Goal: Task Accomplishment & Management: Use online tool/utility

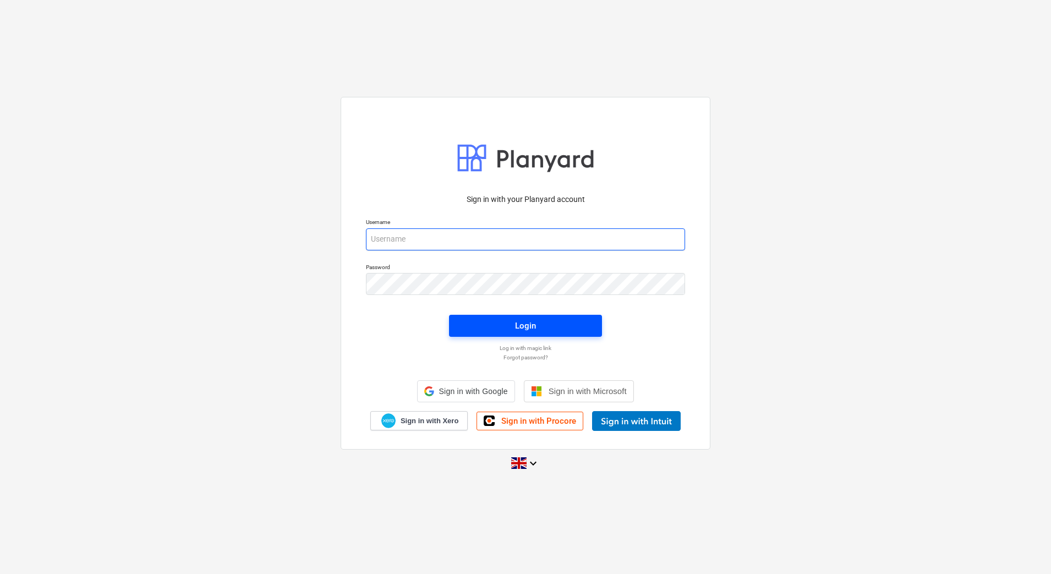
type input "[EMAIL_ADDRESS][DOMAIN_NAME]"
click at [520, 326] on div "Login" at bounding box center [525, 326] width 21 height 14
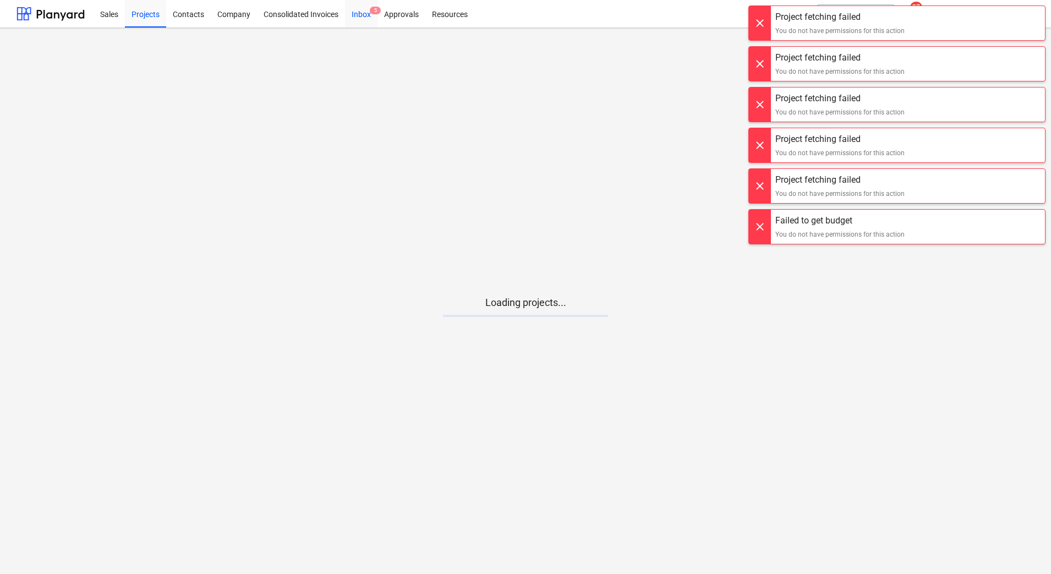
click at [359, 13] on div "Inbox 5" at bounding box center [361, 13] width 32 height 28
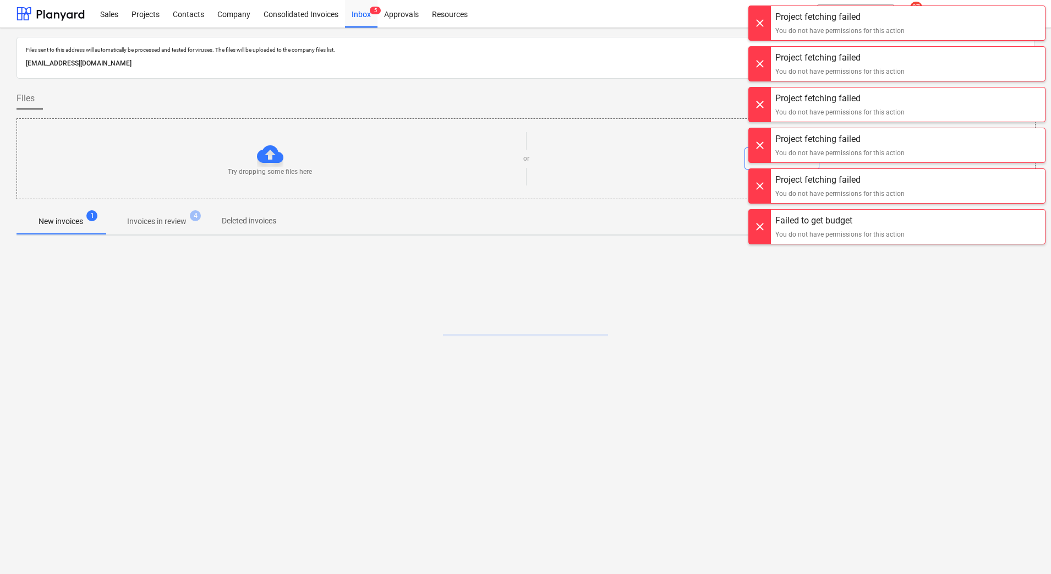
click at [760, 20] on div at bounding box center [760, 23] width 22 height 34
click at [763, 25] on div at bounding box center [760, 23] width 22 height 34
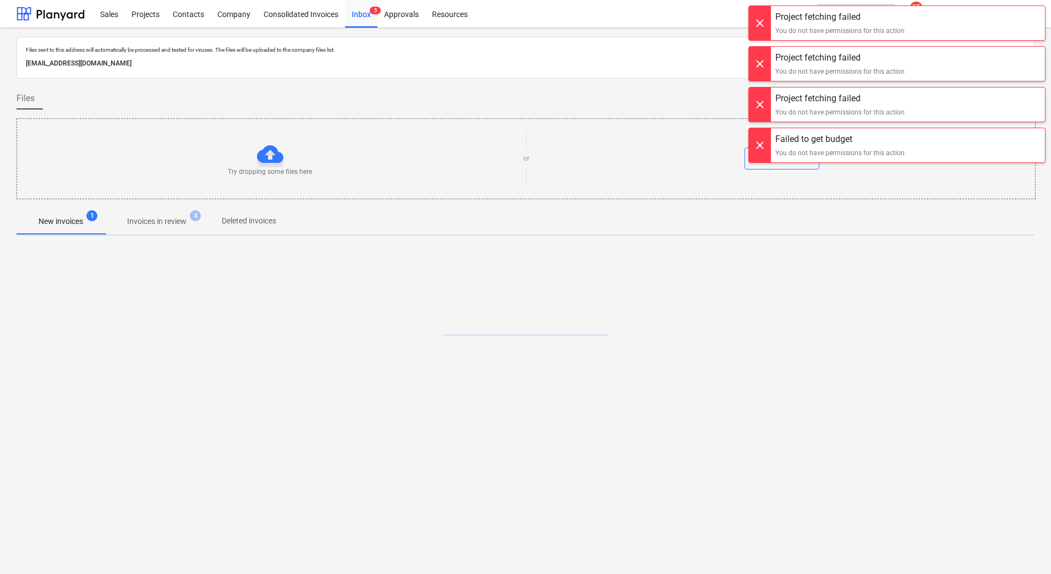
click at [763, 24] on div at bounding box center [760, 23] width 22 height 34
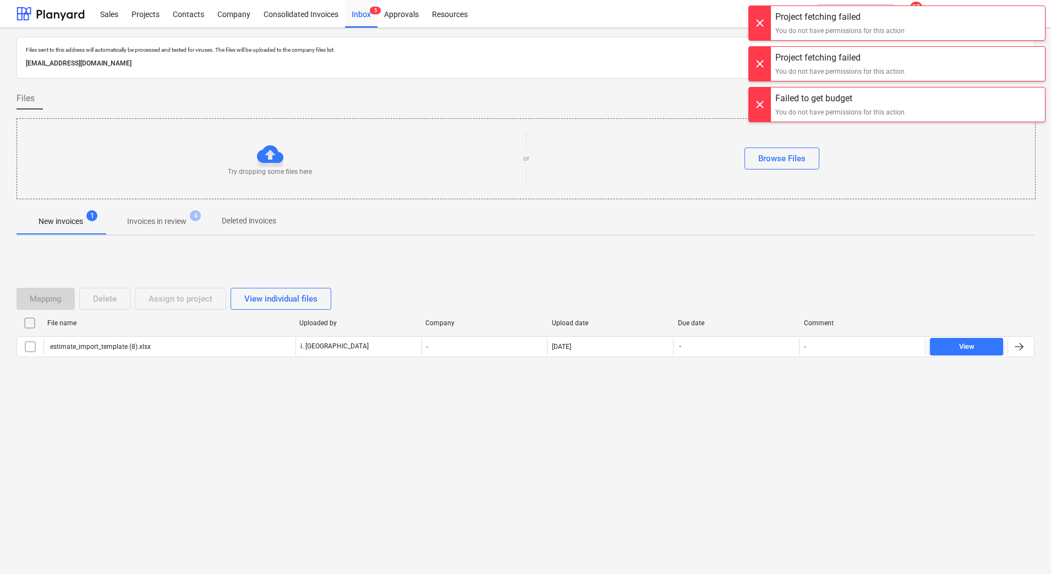
click at [761, 23] on div at bounding box center [760, 23] width 22 height 34
click at [753, 25] on div at bounding box center [760, 23] width 22 height 34
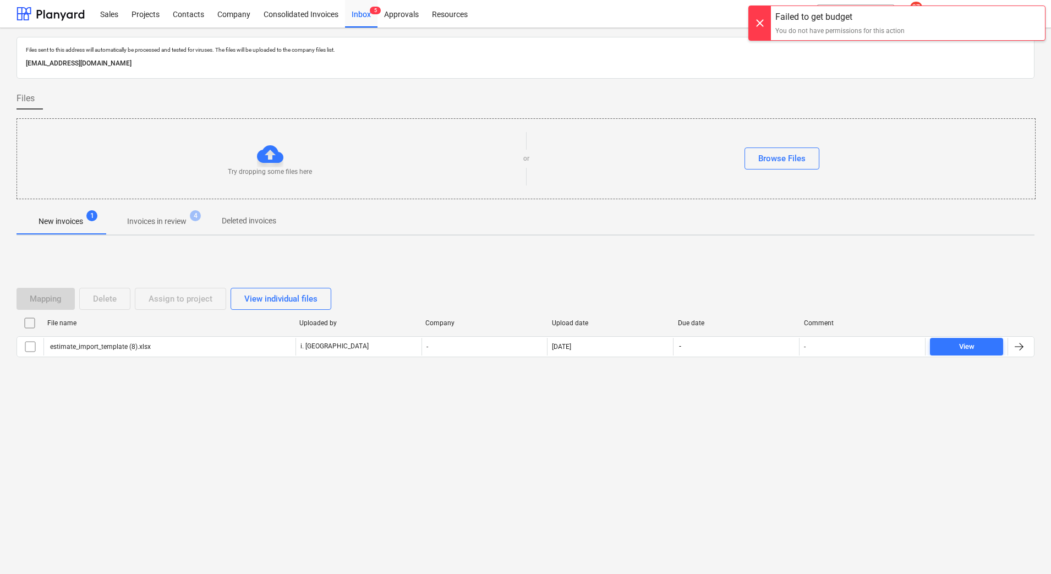
click at [757, 33] on div at bounding box center [760, 23] width 22 height 34
click at [154, 21] on div "Projects" at bounding box center [145, 13] width 41 height 28
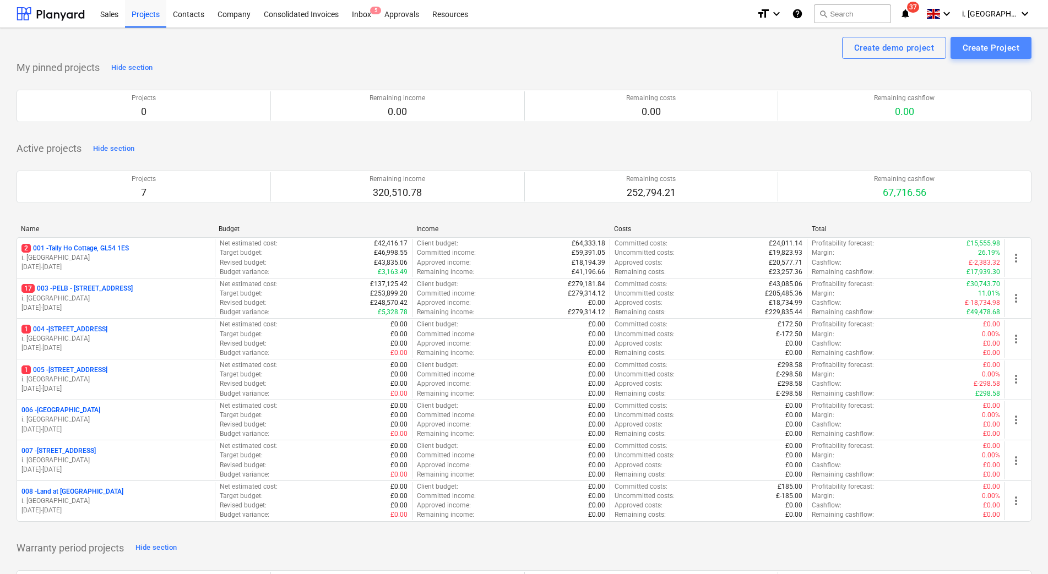
click at [967, 50] on div "Create Project" at bounding box center [990, 48] width 57 height 14
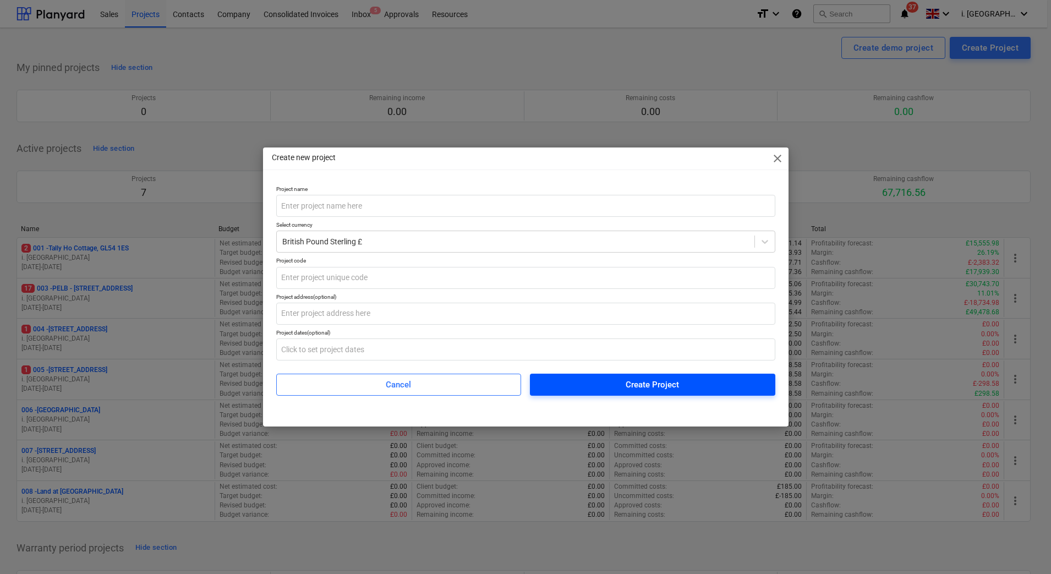
drag, startPoint x: 777, startPoint y: 155, endPoint x: 575, endPoint y: 384, distance: 305.0
click at [777, 155] on span "close" at bounding box center [777, 158] width 13 height 13
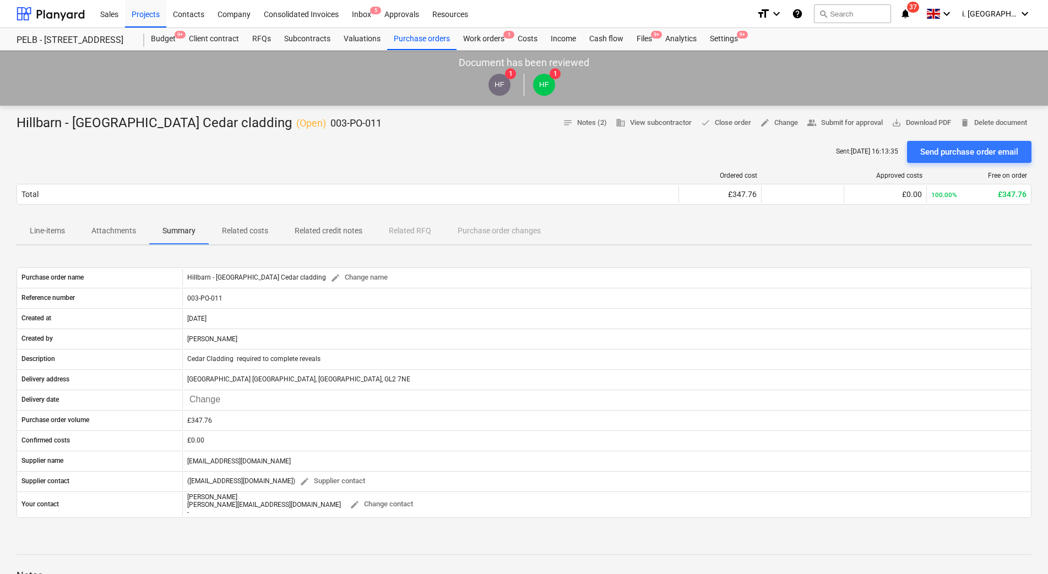
click at [396, 154] on div "Sent : 02.09.2025 16:13:35 Send purchase order email" at bounding box center [524, 152] width 1014 height 22
click at [139, 6] on div "Projects" at bounding box center [145, 13] width 41 height 28
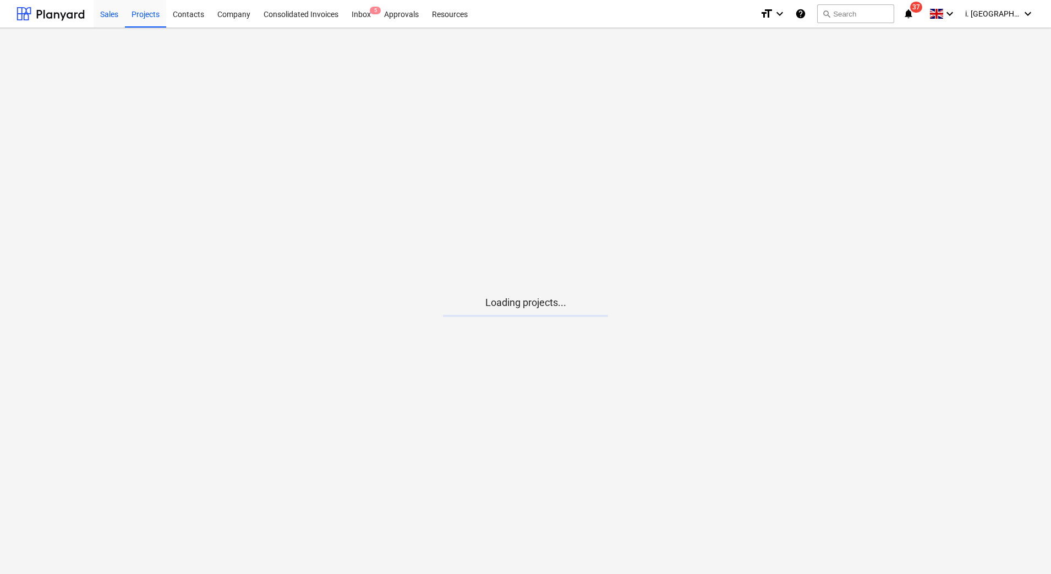
click at [106, 15] on div "Sales" at bounding box center [109, 13] width 31 height 28
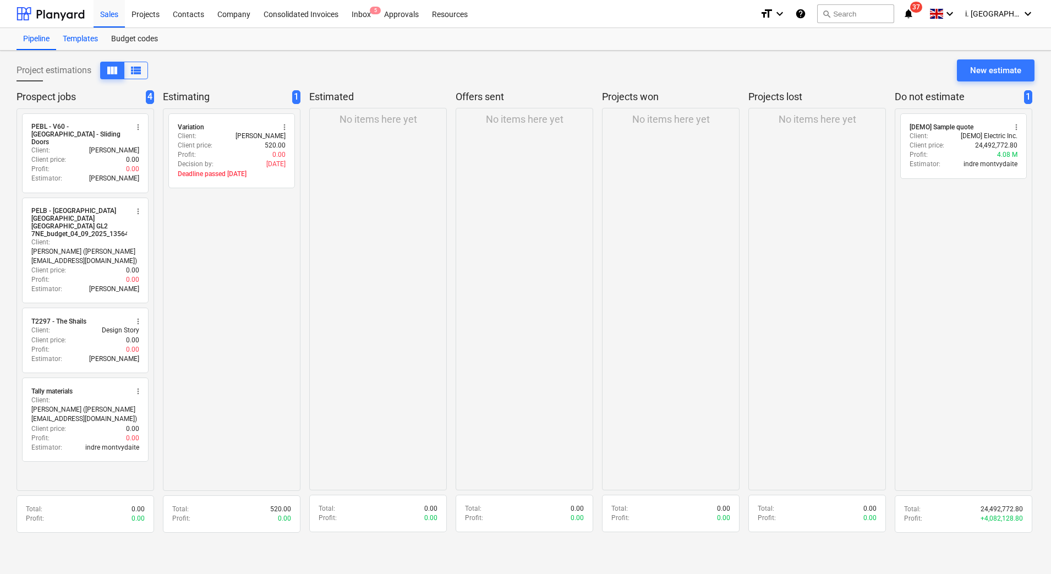
click at [69, 39] on div "Templates" at bounding box center [80, 39] width 48 height 22
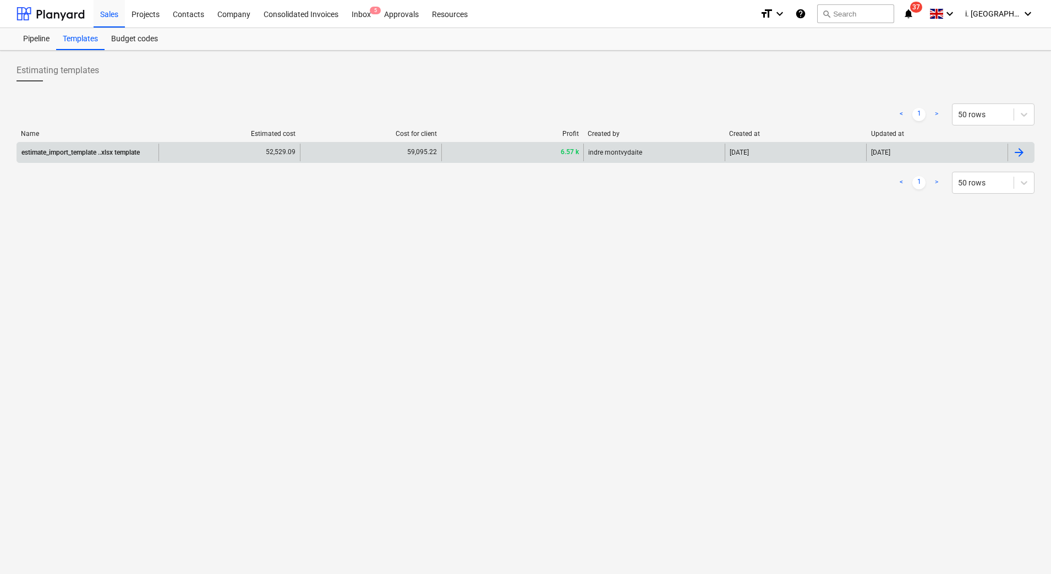
click at [107, 154] on div "estimate_import_template ..xlsx template" at bounding box center [80, 153] width 118 height 8
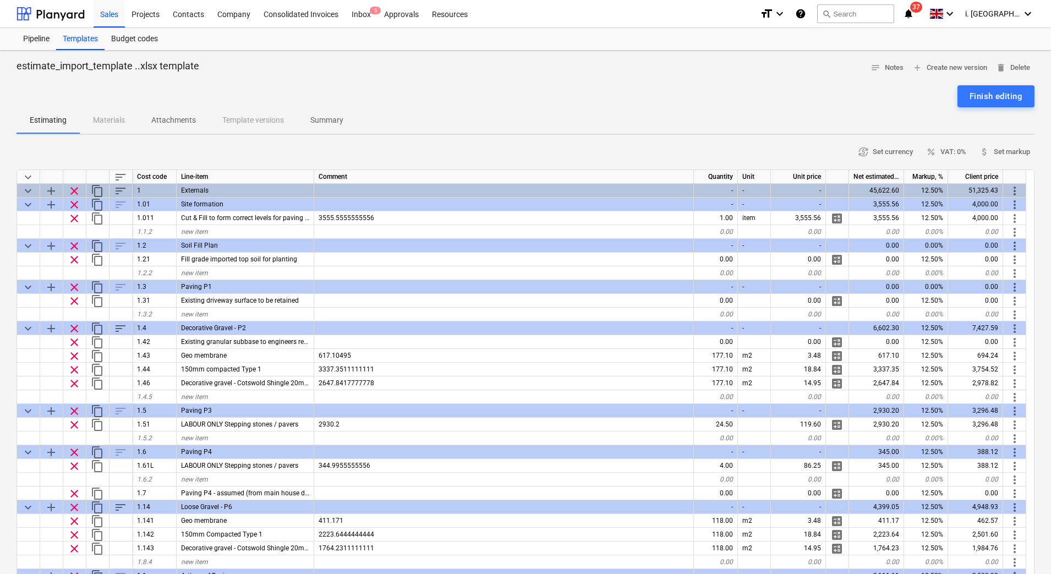
type textarea "x"
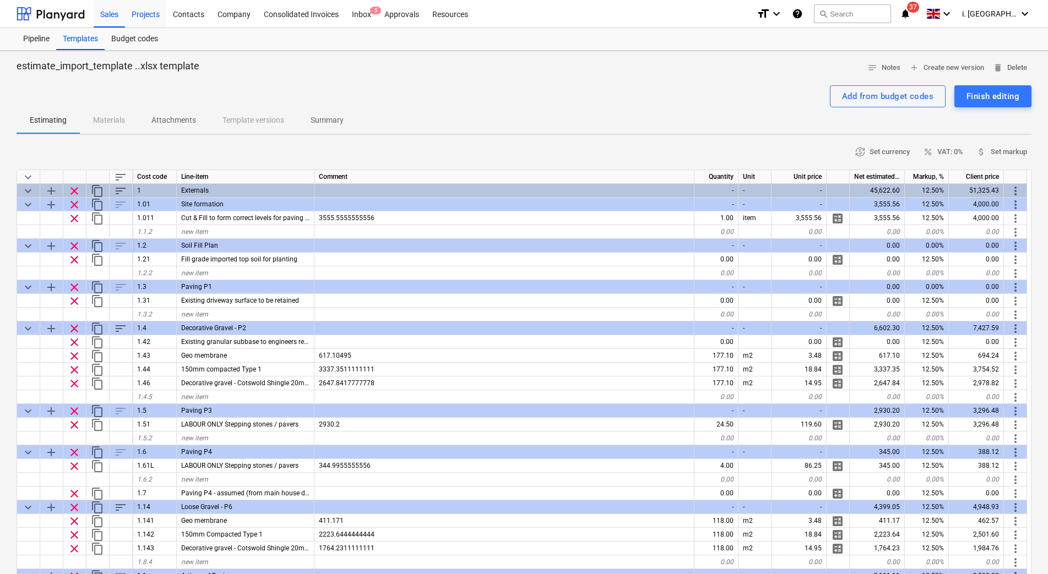
click at [153, 13] on div "Projects" at bounding box center [145, 13] width 41 height 28
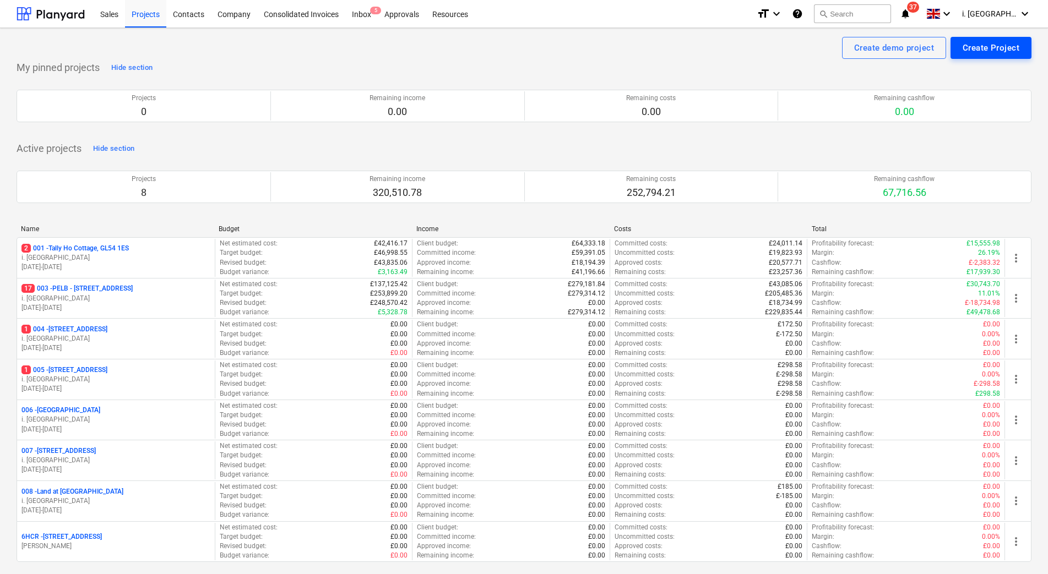
click at [986, 48] on div "Create Project" at bounding box center [990, 48] width 57 height 14
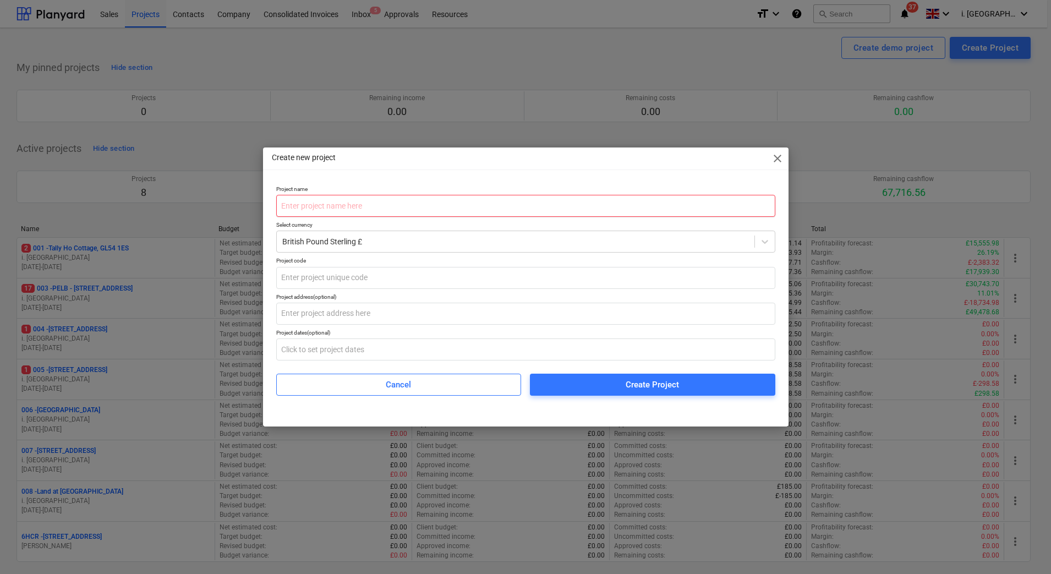
click at [404, 212] on input "text" at bounding box center [525, 206] width 499 height 22
click at [778, 156] on span "close" at bounding box center [777, 158] width 13 height 13
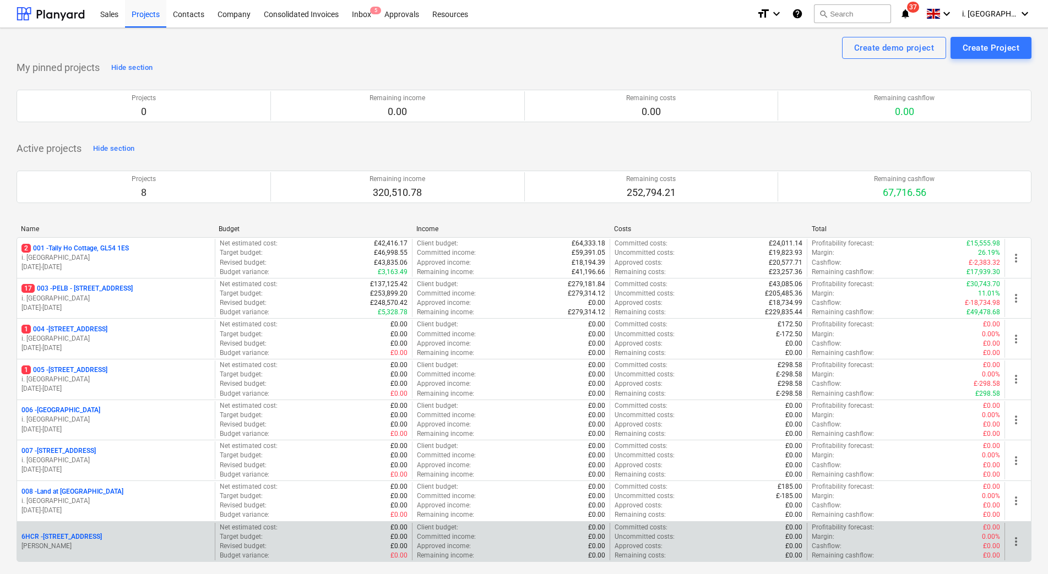
click at [81, 537] on p "6HCR - 6 Hatherley Court Road - Phase 2" at bounding box center [61, 536] width 80 height 9
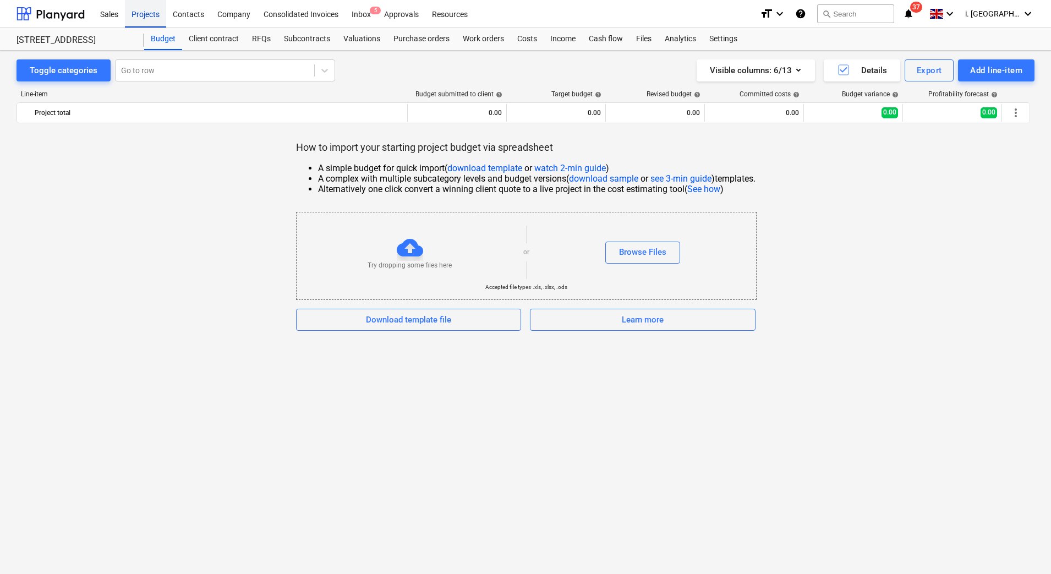
click at [135, 15] on div "Projects" at bounding box center [145, 13] width 41 height 28
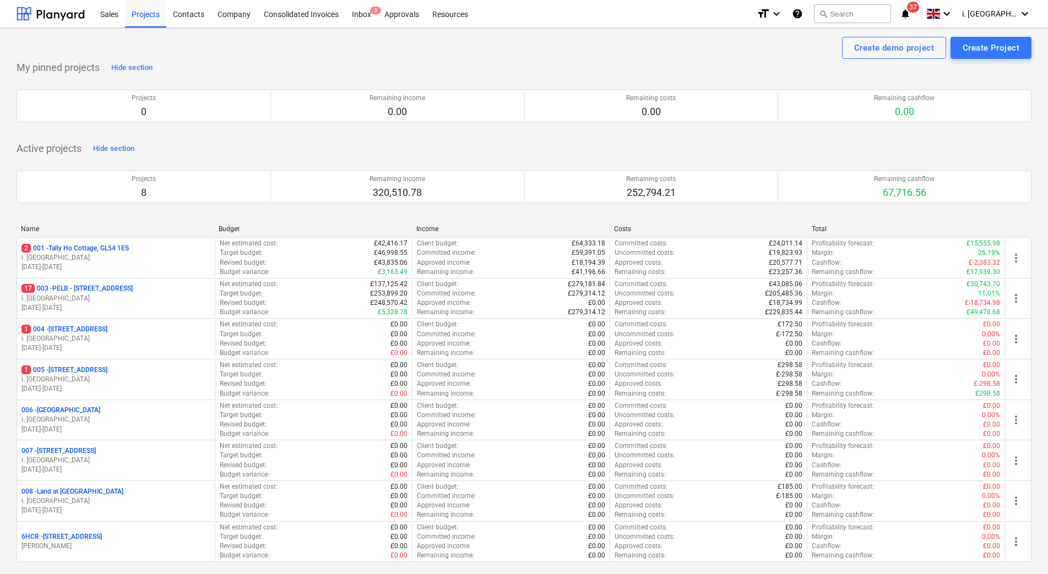
scroll to position [409, 0]
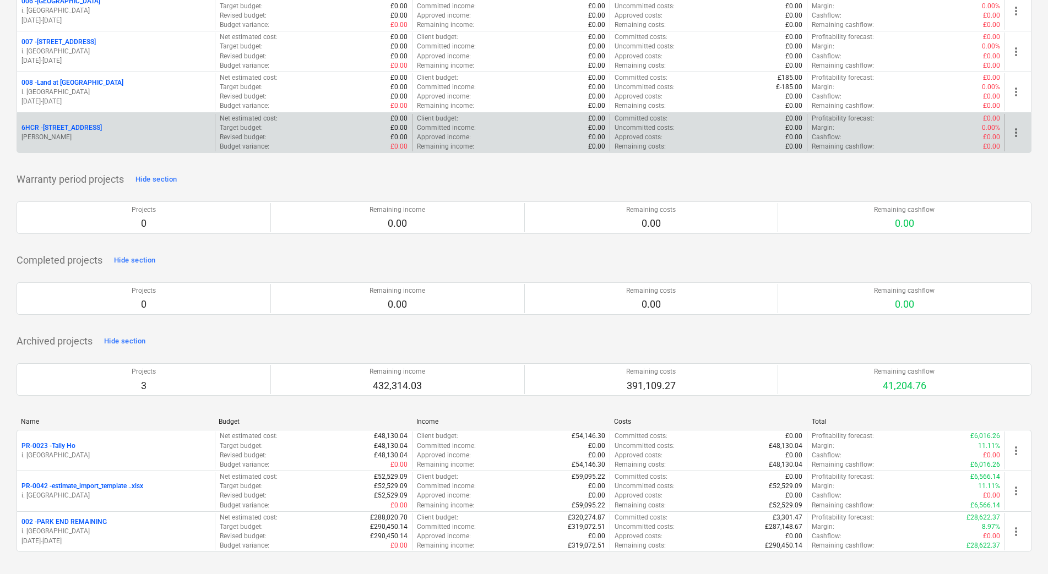
click at [56, 127] on p "6HCR - 6 Hatherley Court Road - Phase 2" at bounding box center [61, 127] width 80 height 9
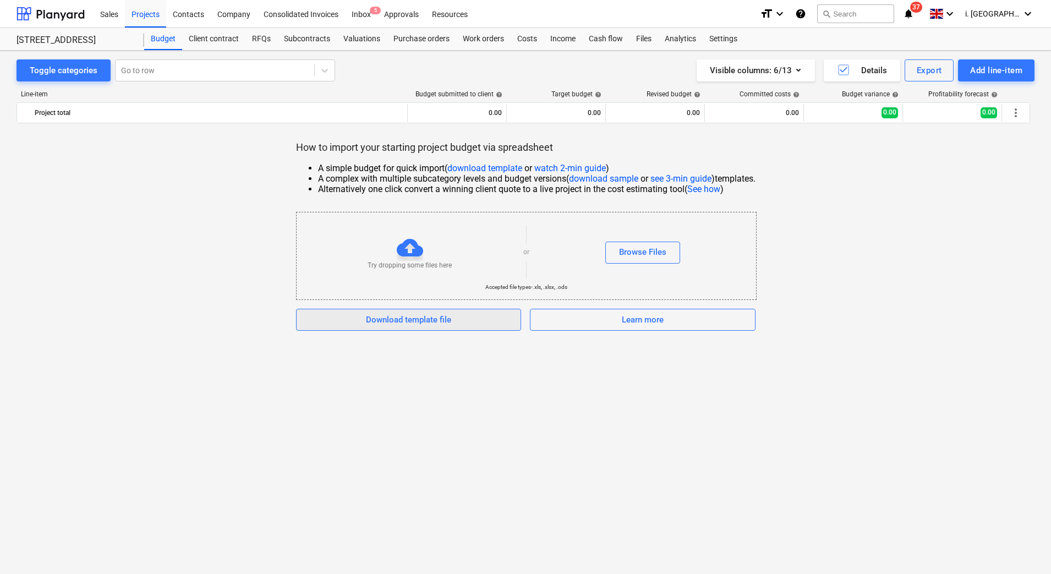
click at [429, 325] on div "Download template file" at bounding box center [408, 320] width 85 height 14
